Goal: Task Accomplishment & Management: Manage account settings

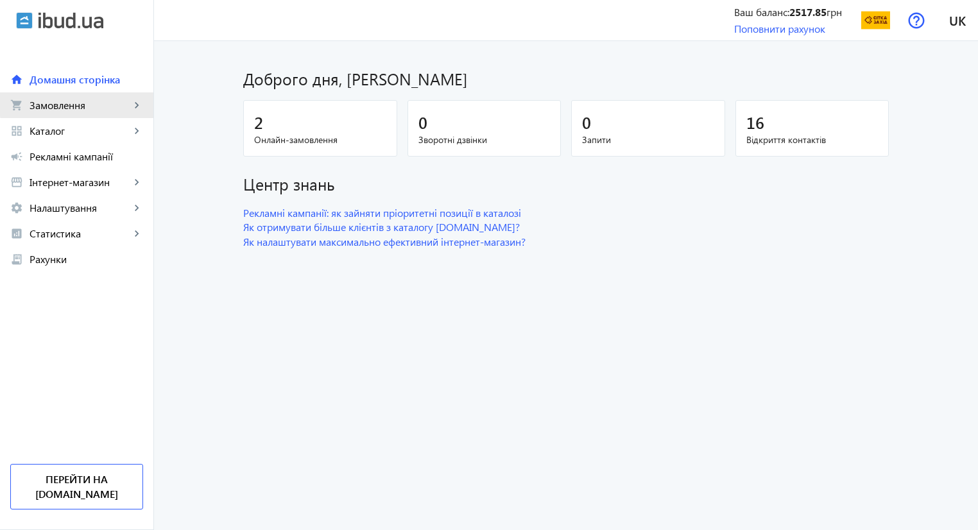
click at [93, 101] on span "Замовлення" at bounding box center [80, 105] width 101 height 13
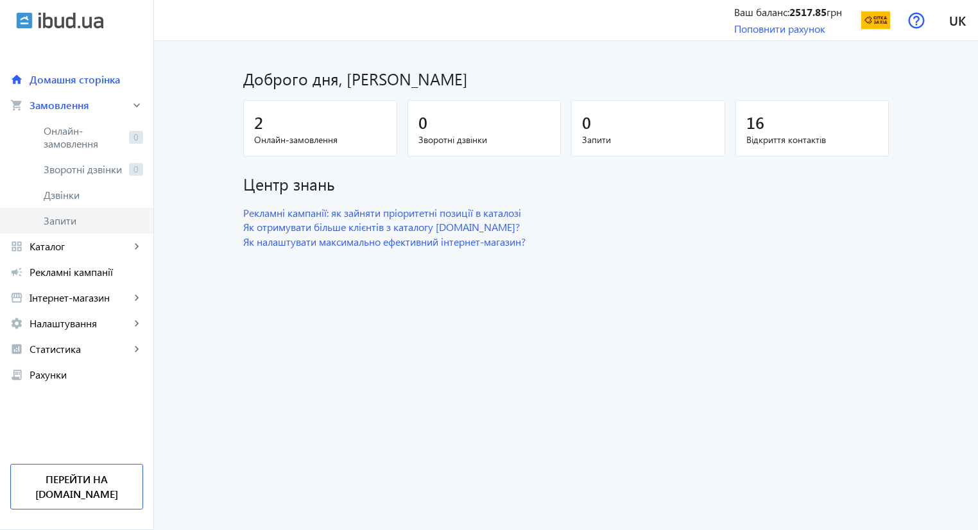
click at [44, 224] on span "Запити" at bounding box center [93, 220] width 99 height 13
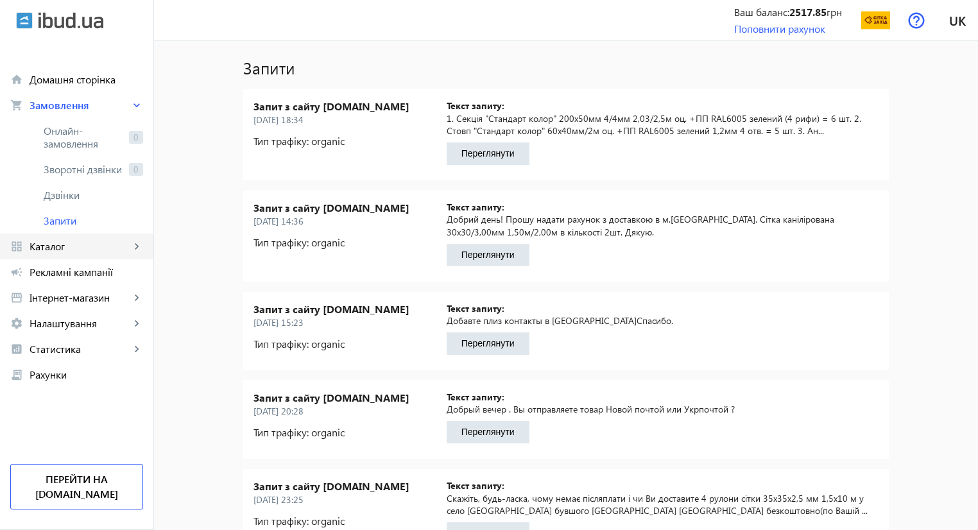
click at [37, 252] on span "Каталог" at bounding box center [80, 246] width 101 height 13
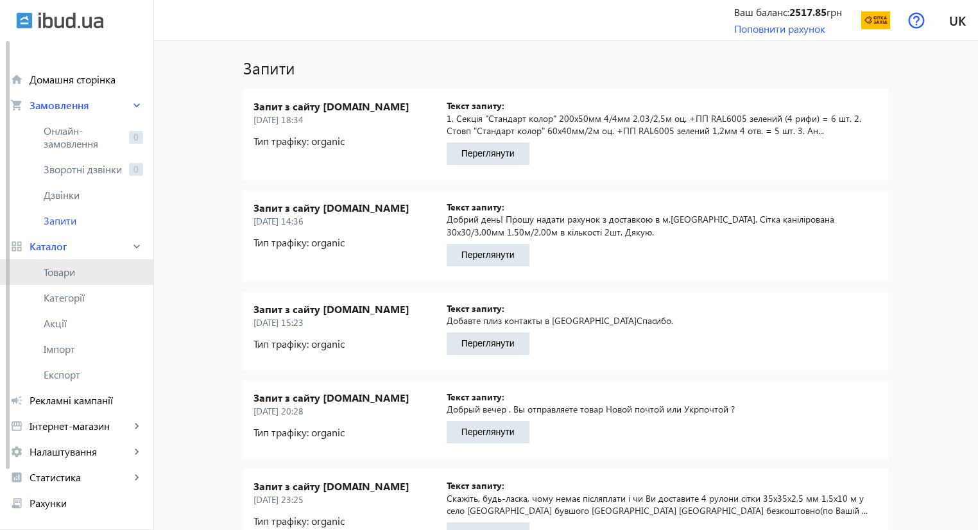
click at [117, 269] on span "Товари" at bounding box center [93, 272] width 99 height 13
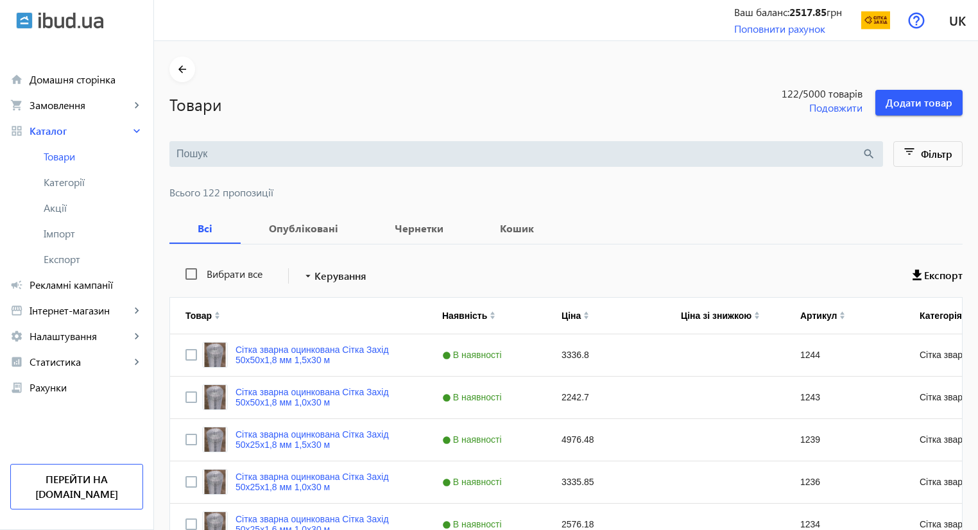
click at [293, 154] on input "search" at bounding box center [518, 154] width 685 height 14
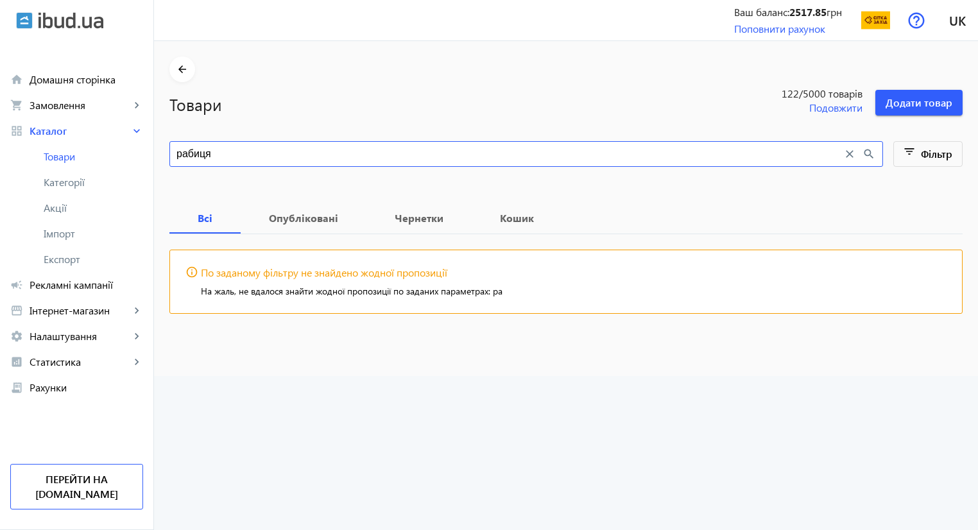
type input "рабиця"
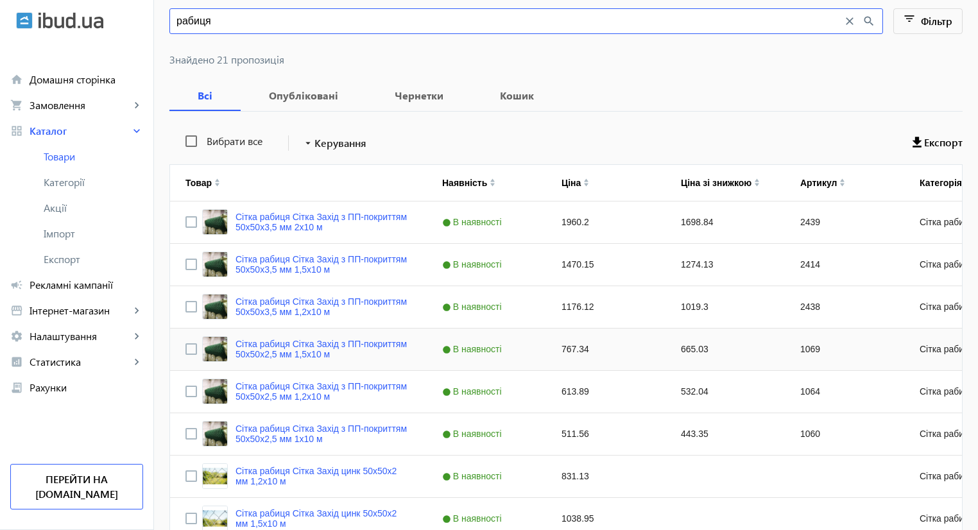
scroll to position [132, 0]
click at [688, 221] on div "1698.84" at bounding box center [724, 223] width 119 height 42
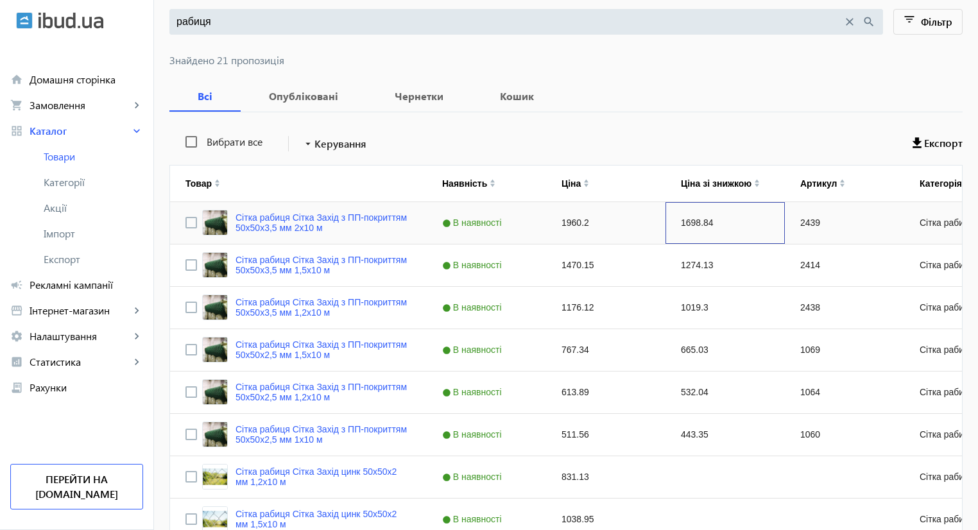
click at [708, 224] on div "1698.84" at bounding box center [724, 223] width 119 height 42
click at [683, 222] on div "1698.84" at bounding box center [724, 223] width 119 height 42
click at [690, 260] on div "1274.13" at bounding box center [724, 265] width 119 height 42
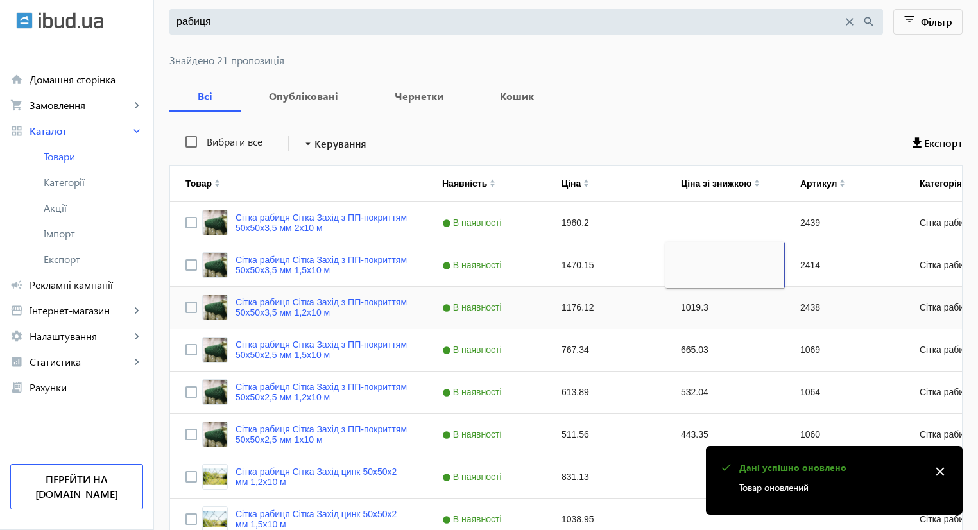
click at [697, 304] on div "1019.3" at bounding box center [724, 308] width 119 height 42
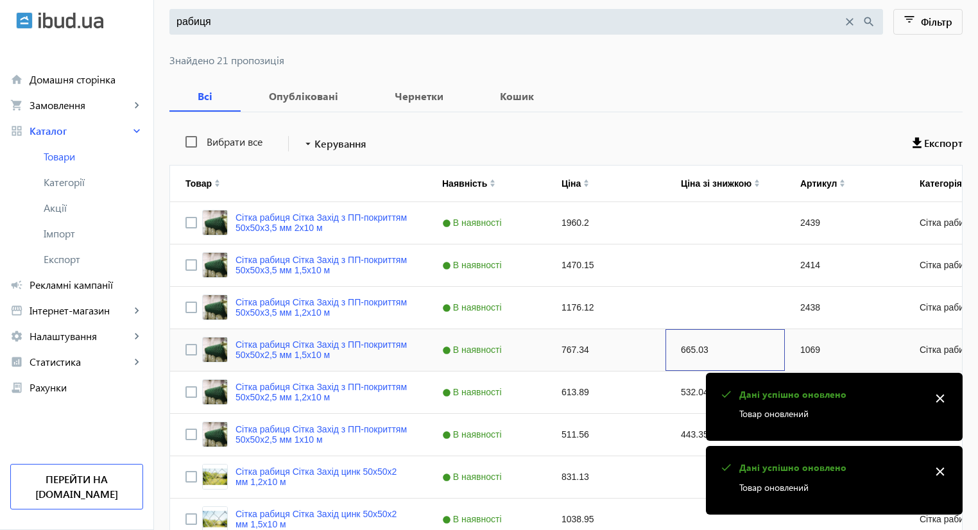
click at [689, 348] on div "665.03" at bounding box center [724, 350] width 119 height 42
click at [679, 382] on div "532.04" at bounding box center [724, 392] width 119 height 42
click at [675, 422] on div "443.35" at bounding box center [724, 435] width 119 height 42
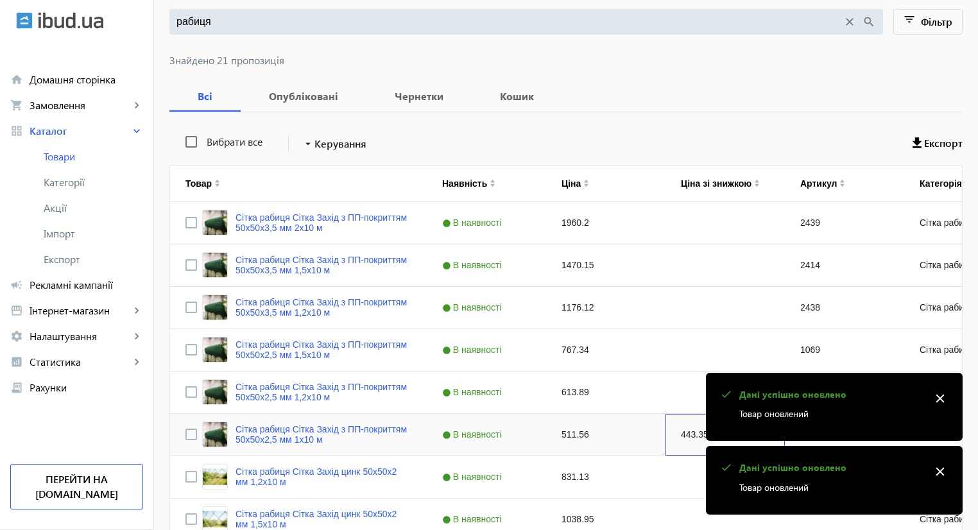
click at [675, 422] on div "443.35" at bounding box center [724, 435] width 119 height 42
click at [633, 85] on div "Всі Опубліковані Чернетки Кошик" at bounding box center [565, 96] width 793 height 31
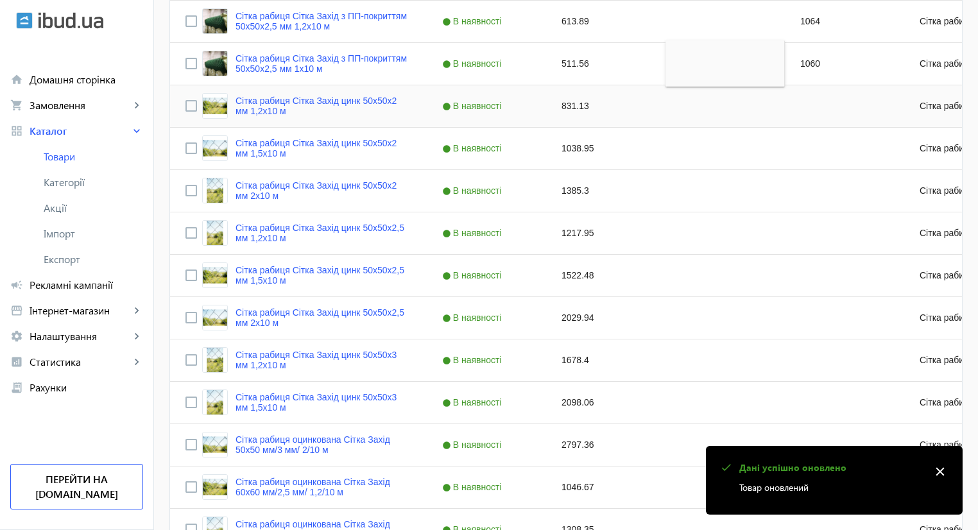
scroll to position [760, 0]
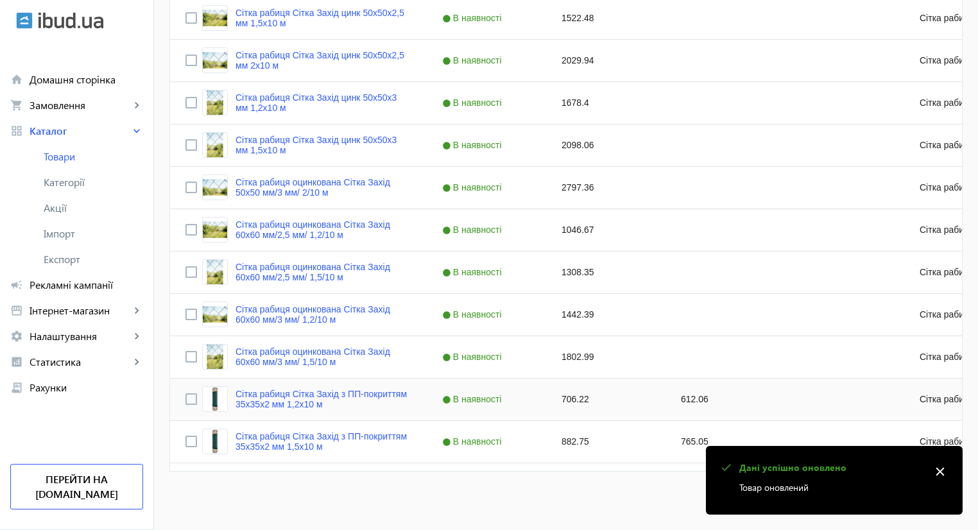
click at [688, 403] on div "612.06" at bounding box center [724, 400] width 119 height 42
click at [685, 439] on div "765.05" at bounding box center [724, 442] width 119 height 42
click at [643, 247] on div "1046.67" at bounding box center [605, 230] width 119 height 42
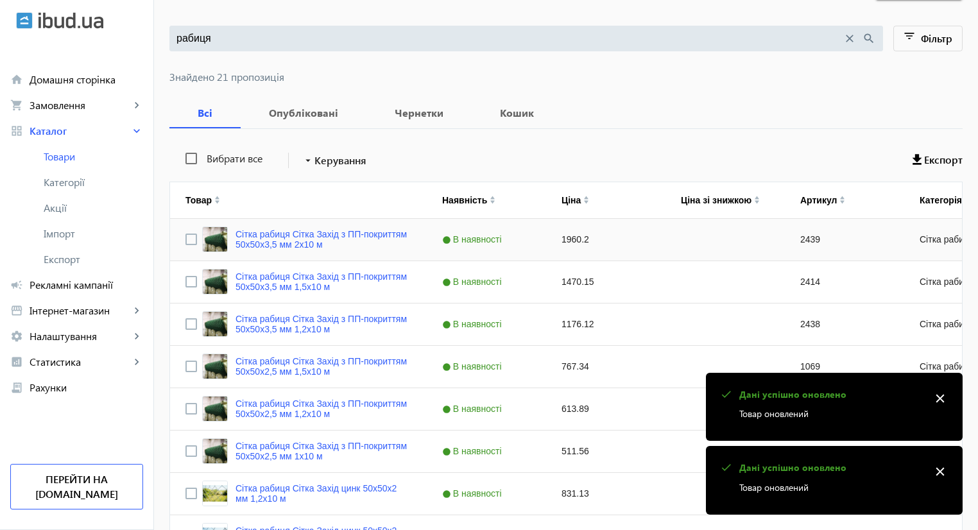
scroll to position [0, 0]
